Goal: Task Accomplishment & Management: Check status

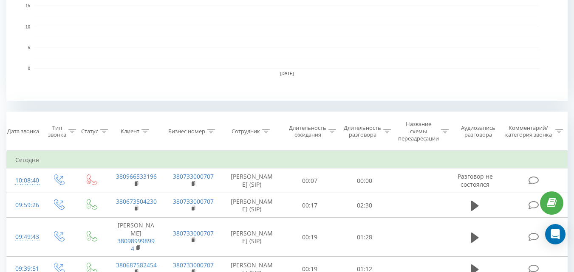
scroll to position [67, 0]
